Goal: Information Seeking & Learning: Learn about a topic

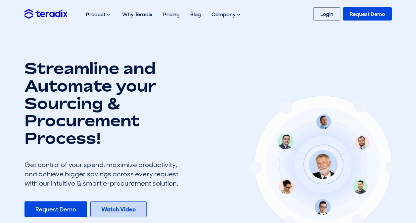
click at [113, 205] on link "Watch Video" at bounding box center [118, 209] width 56 height 16
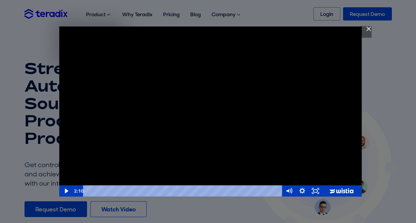
click at [177, 121] on div "Teradix Strategic Sourcing Software" at bounding box center [210, 111] width 303 height 170
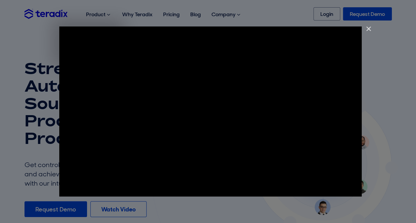
click at [366, 30] on img "Close" at bounding box center [365, 31] width 11 height 11
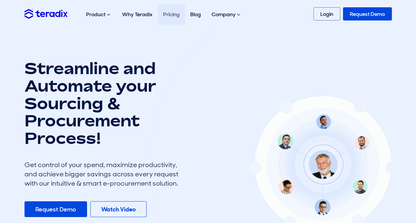
click at [170, 8] on link "Pricing" at bounding box center [171, 14] width 27 height 21
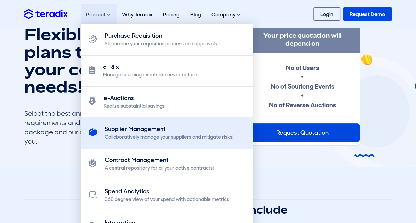
scroll to position [33, 0]
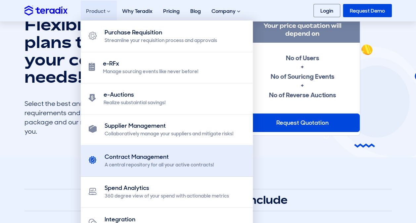
click at [124, 161] on div "Contract Management" at bounding box center [159, 157] width 109 height 9
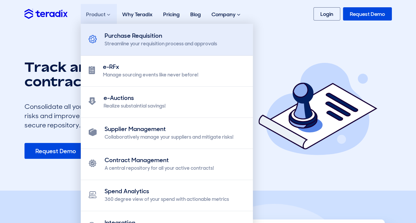
click at [122, 44] on div "Streamline your requisition process and approvals" at bounding box center [161, 43] width 113 height 7
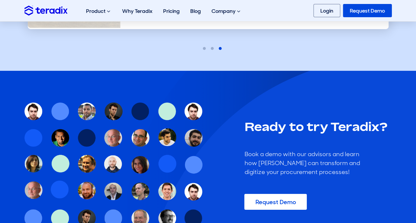
scroll to position [1159, 0]
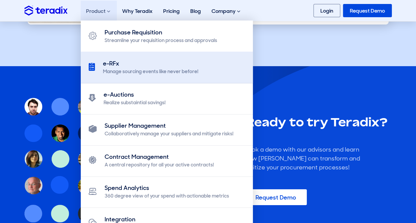
click at [142, 65] on div "e-RFx" at bounding box center [150, 63] width 95 height 9
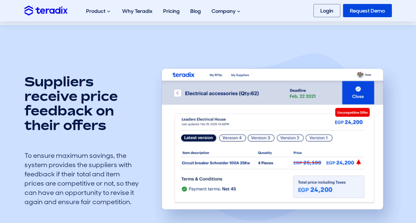
scroll to position [960, 0]
